Goal: Transaction & Acquisition: Purchase product/service

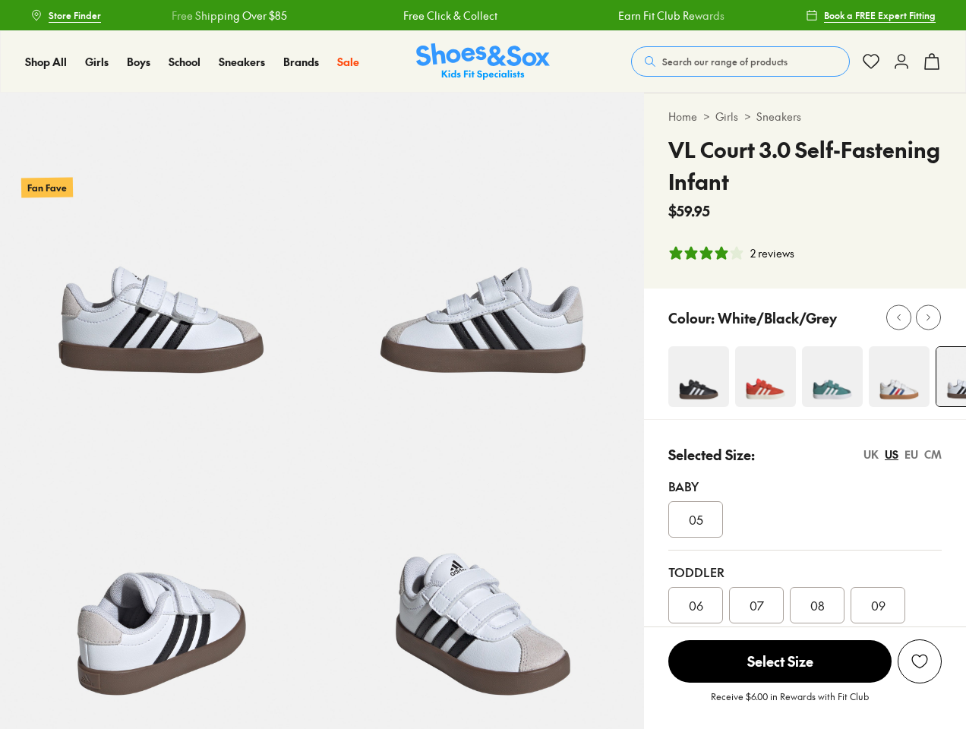
select select "*"
click at [741, 62] on span "Search our range of products" at bounding box center [724, 62] width 125 height 14
click at [617, 55] on button "Clear" at bounding box center [616, 55] width 48 height 27
click at [916, 55] on span "Close" at bounding box center [905, 55] width 30 height 18
click at [932, 62] on icon at bounding box center [932, 61] width 18 height 18
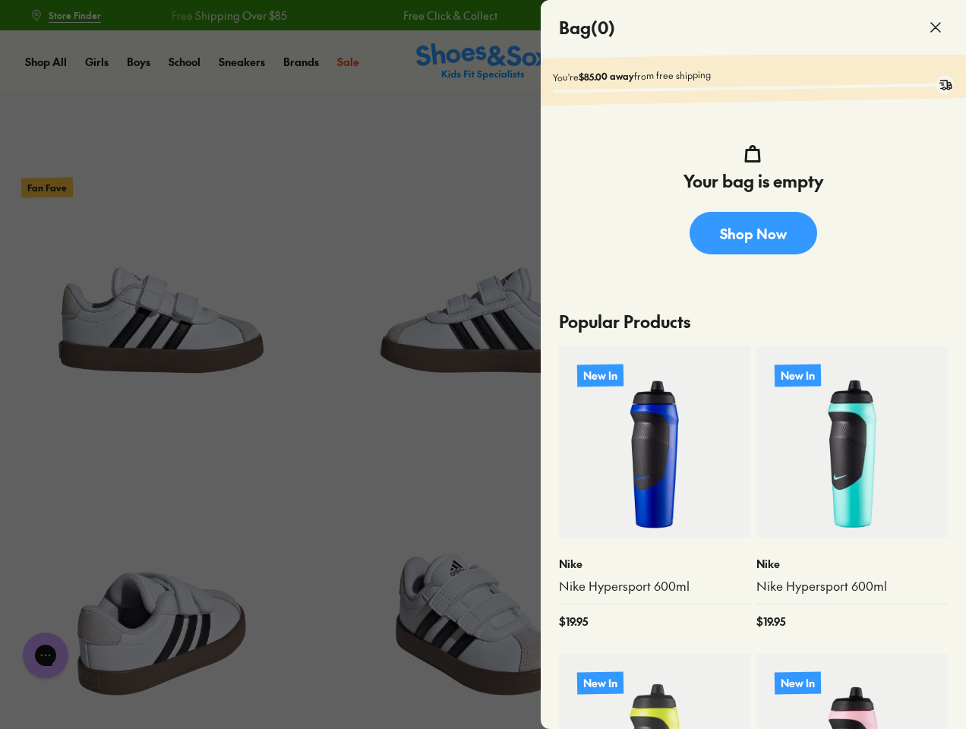
click at [731, 253] on div at bounding box center [483, 364] width 966 height 729
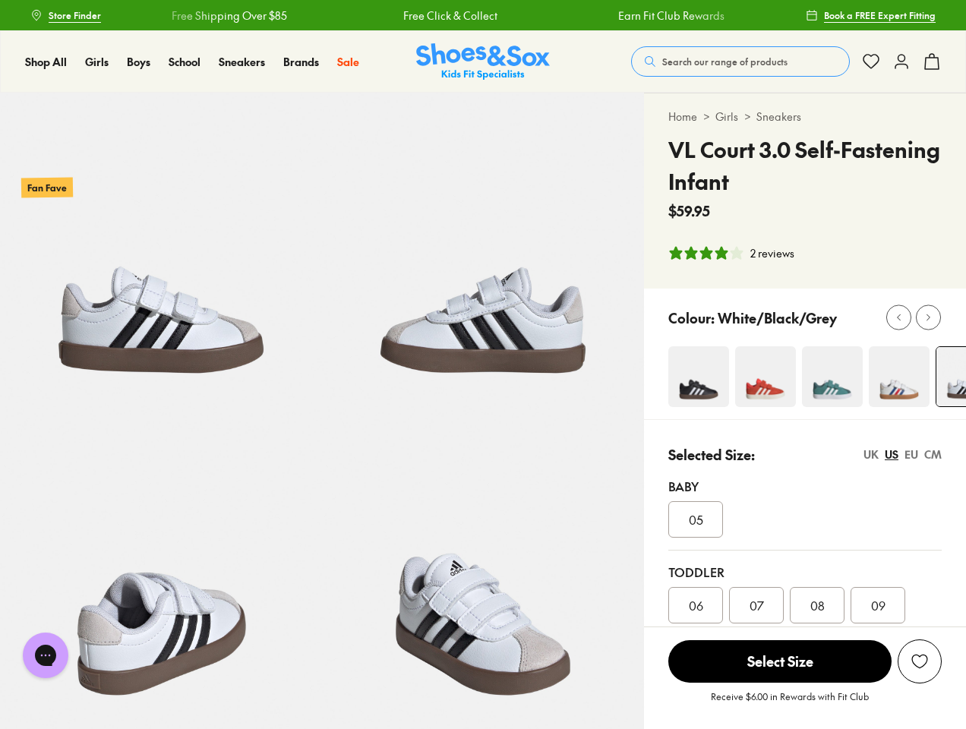
click at [899, 317] on icon at bounding box center [898, 317] width 11 height 11
click at [928, 317] on icon at bounding box center [928, 317] width 11 height 11
click at [805, 555] on div "Toddler 06 07 08 09 010 Bigger Sizes" at bounding box center [804, 615] width 273 height 128
click at [871, 454] on div "UK" at bounding box center [871, 455] width 15 height 16
click at [892, 454] on div "US" at bounding box center [892, 455] width 14 height 16
